Goal: Use online tool/utility

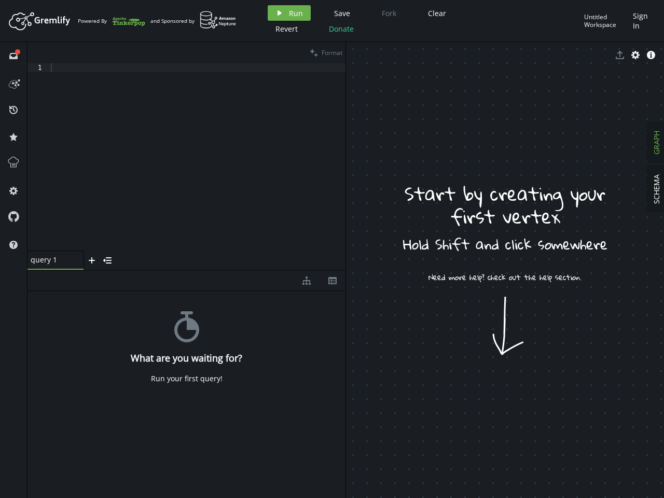
click at [289, 13] on span "Run" at bounding box center [296, 13] width 14 height 10
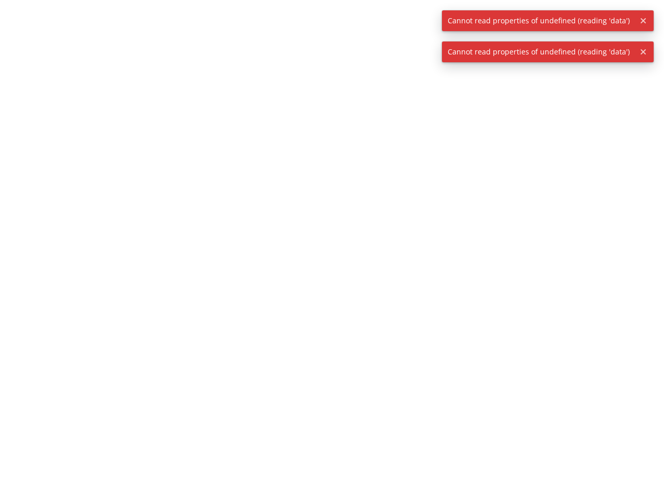
click at [341, 13] on div at bounding box center [332, 249] width 664 height 498
click at [436, 13] on div at bounding box center [332, 249] width 664 height 498
click at [286, 29] on div at bounding box center [332, 249] width 664 height 498
click at [340, 29] on div at bounding box center [332, 249] width 664 height 498
click at [606, 21] on span "Cannot read properties of undefined (reading 'data')" at bounding box center [539, 20] width 194 height 21
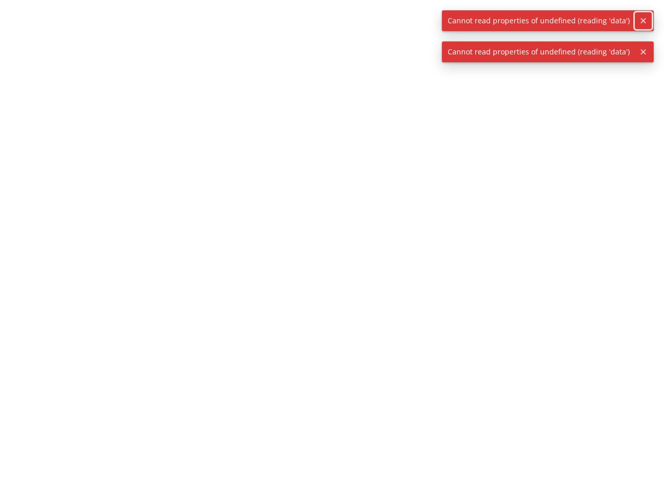
click at [643, 21] on icon "button" at bounding box center [643, 20] width 5 height 5
click at [13, 56] on div at bounding box center [332, 249] width 664 height 498
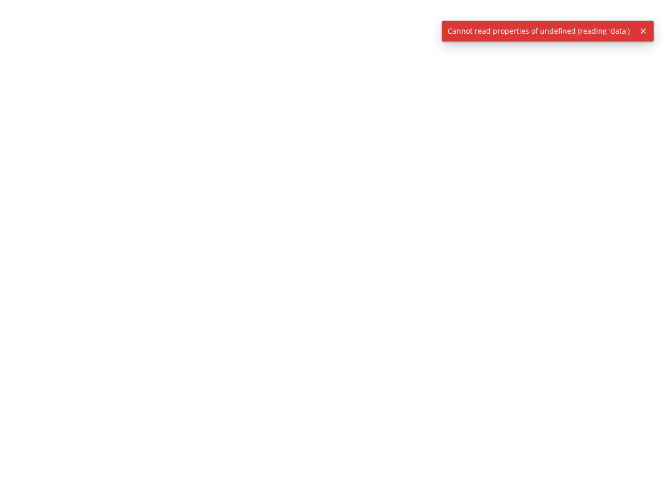
click at [13, 83] on div at bounding box center [332, 249] width 664 height 498
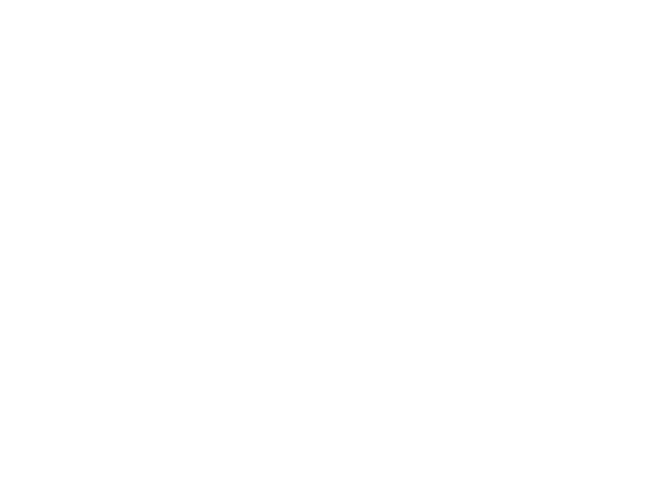
click at [13, 110] on div at bounding box center [332, 249] width 664 height 498
